Goal: Task Accomplishment & Management: Manage account settings

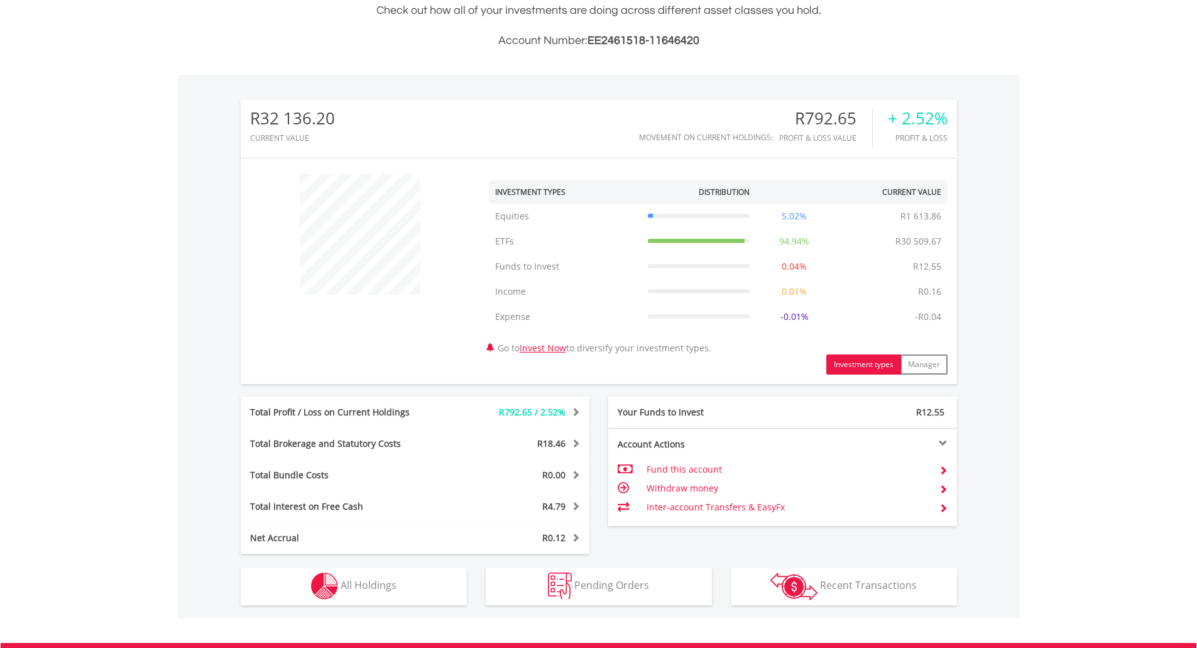
scroll to position [419, 0]
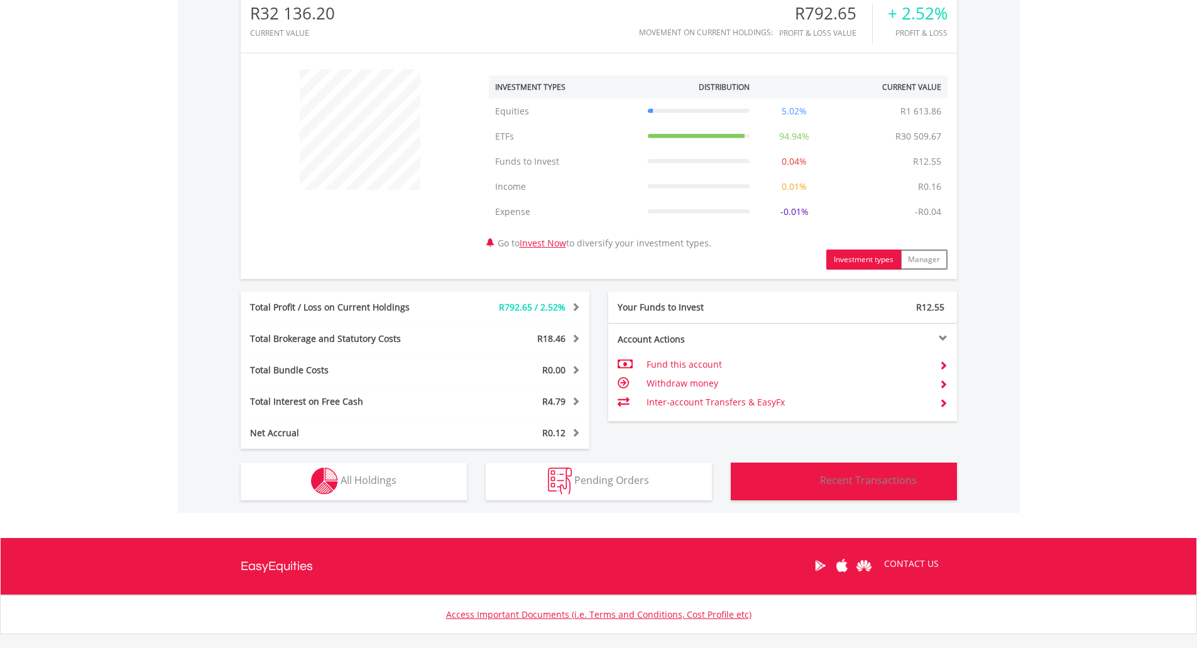
click at [845, 477] on span "Recent Transactions" at bounding box center [868, 480] width 97 height 14
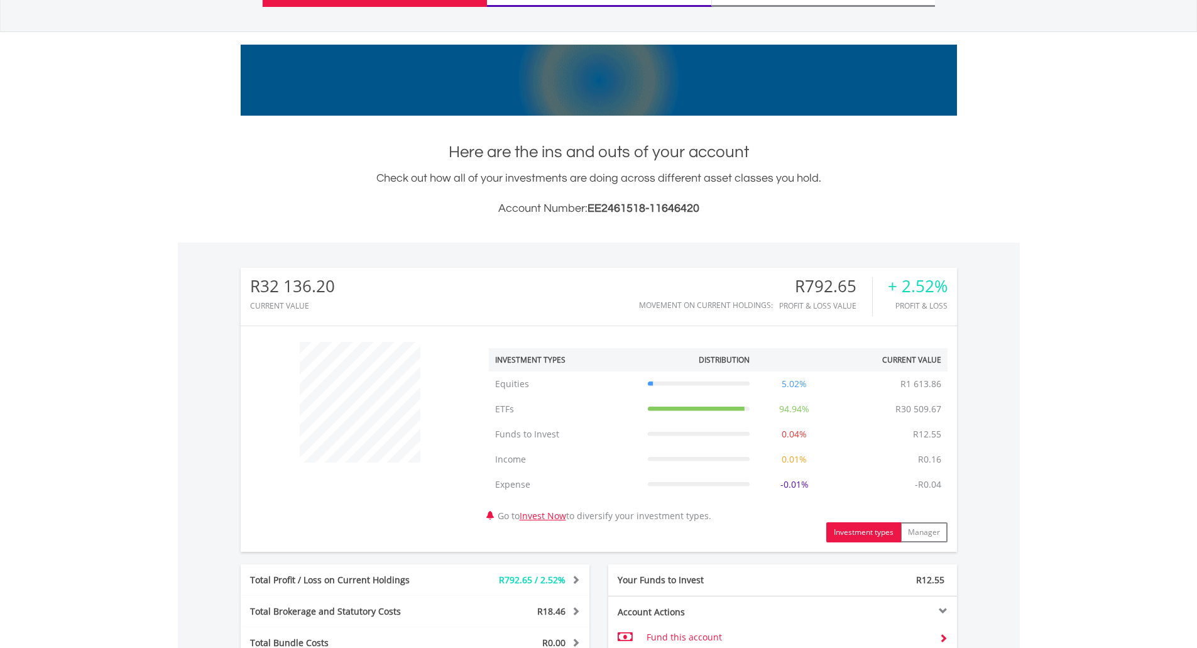
scroll to position [0, 0]
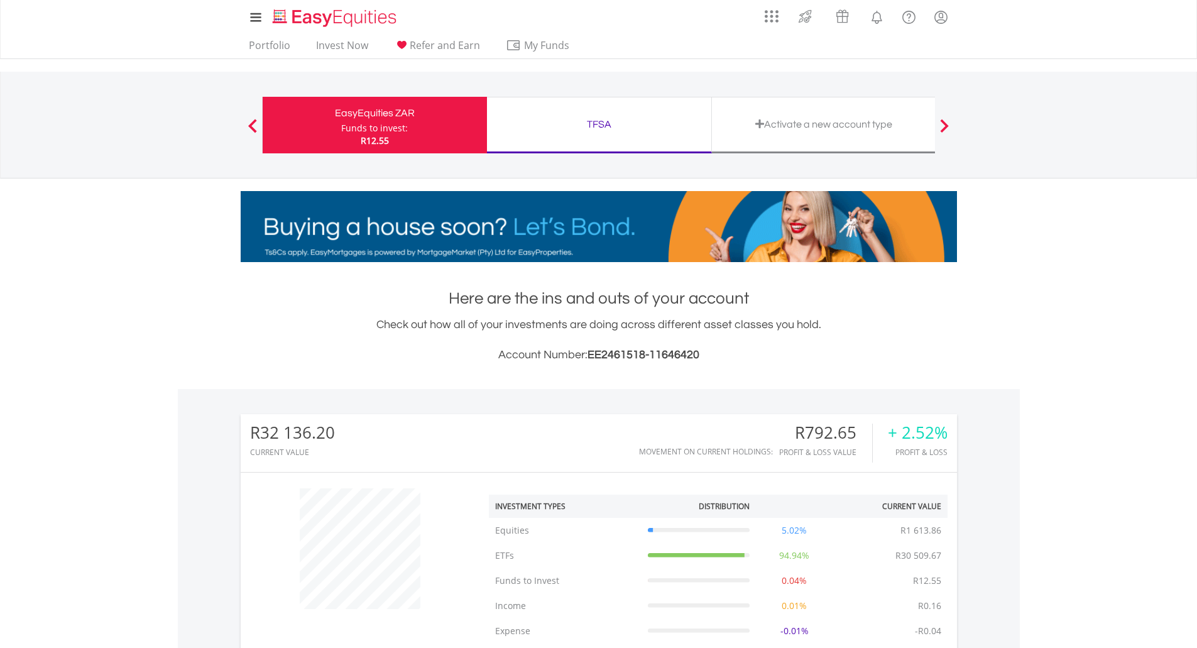
click at [608, 124] on div "TFSA" at bounding box center [598, 125] width 209 height 18
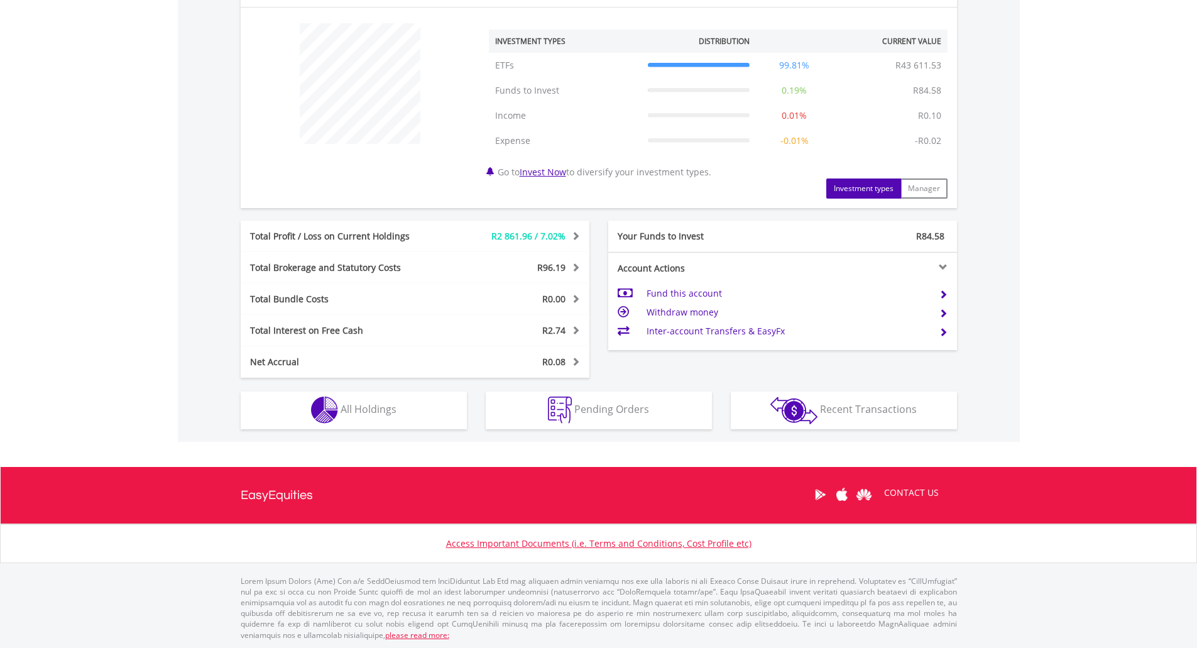
scroll to position [465, 0]
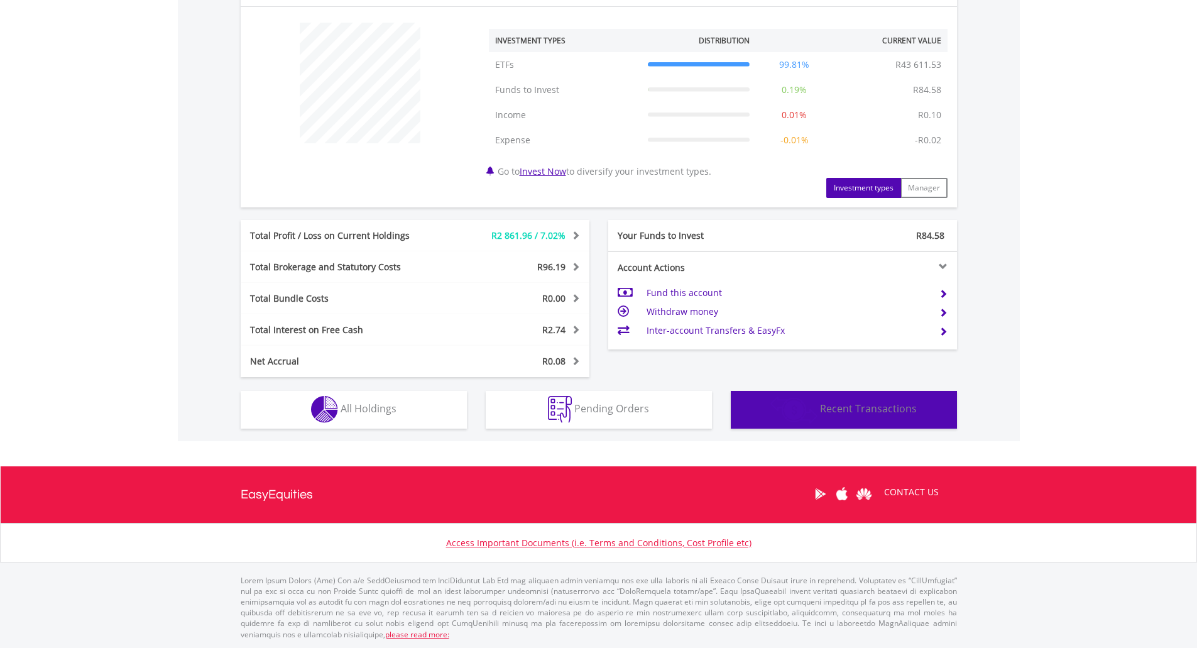
click at [864, 401] on span "Recent Transactions" at bounding box center [868, 408] width 97 height 14
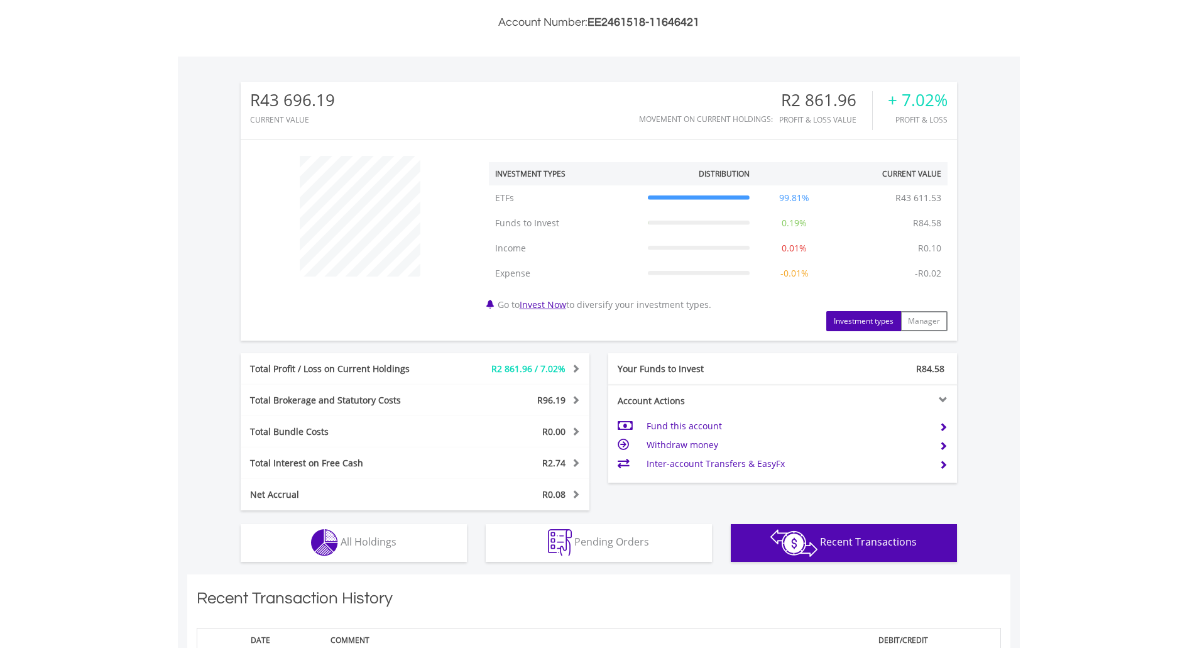
scroll to position [0, 0]
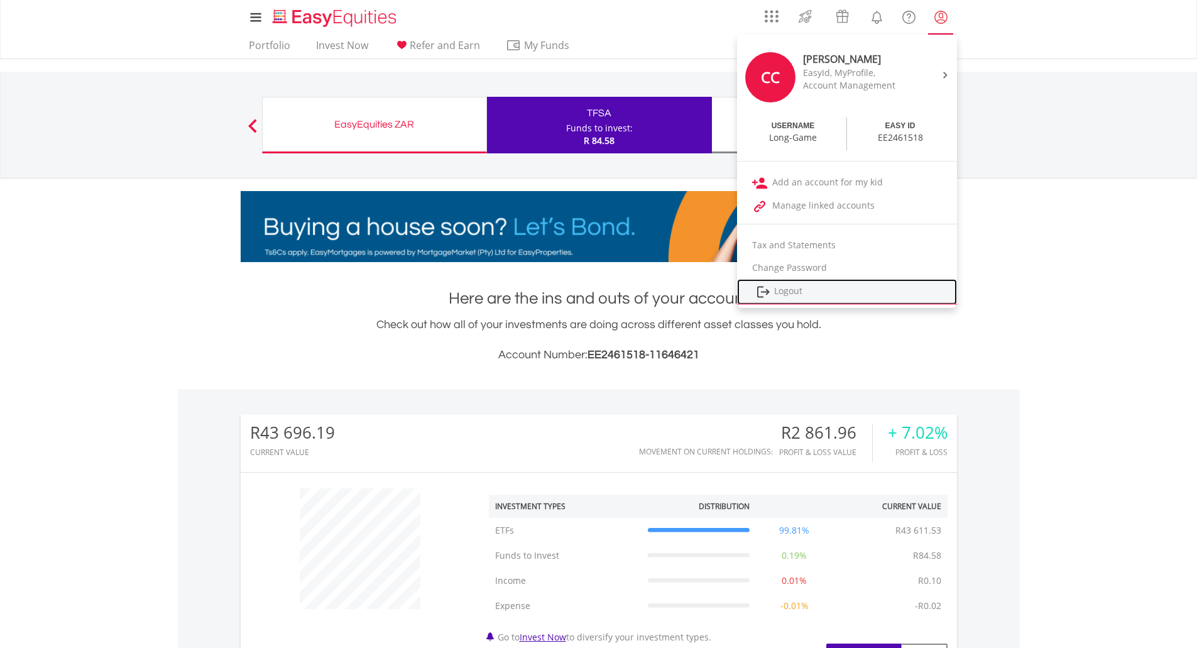
click at [790, 296] on link "Logout" at bounding box center [847, 292] width 220 height 26
